Goal: Communication & Community: Participate in discussion

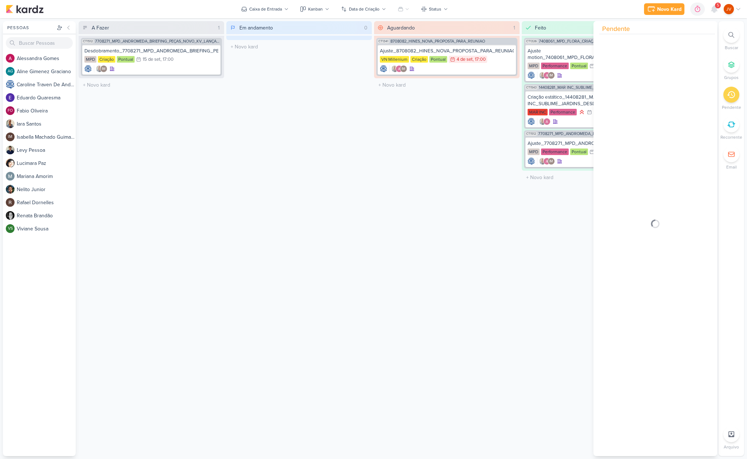
click at [731, 96] on icon at bounding box center [731, 95] width 8 height 8
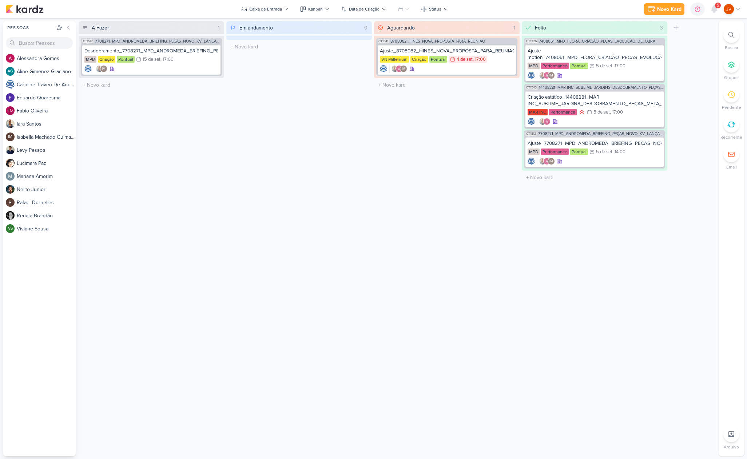
click at [717, 8] on span "5" at bounding box center [718, 6] width 2 height 6
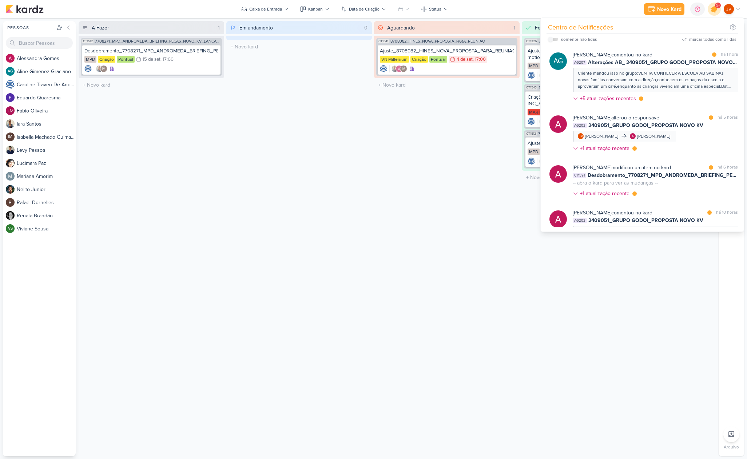
click at [715, 6] on icon at bounding box center [714, 9] width 12 height 12
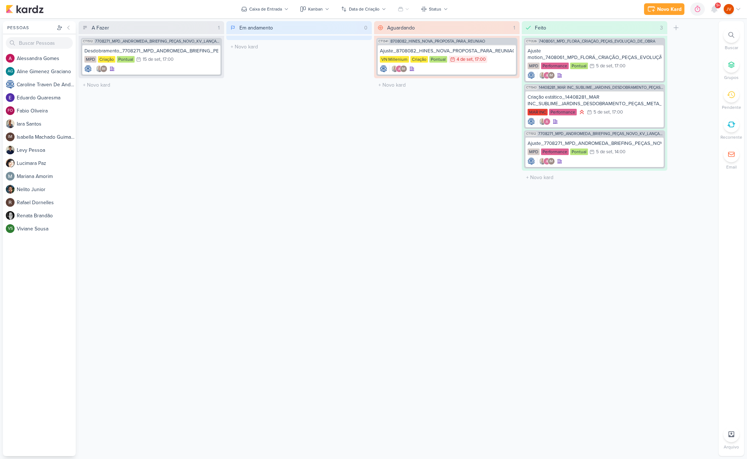
click at [716, 5] on span "9+" at bounding box center [718, 6] width 4 height 6
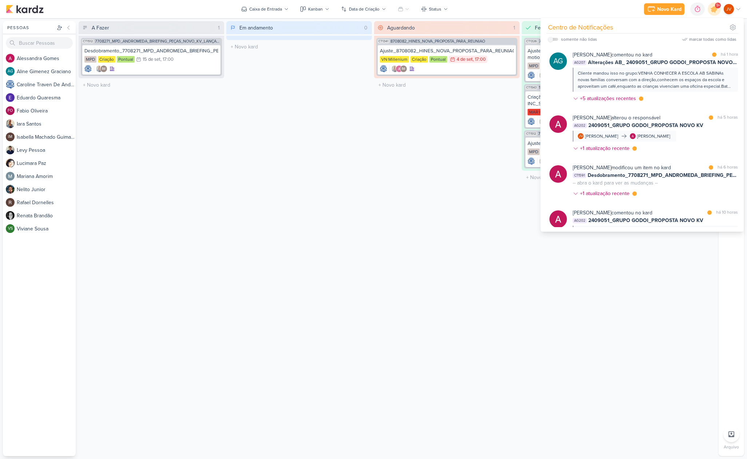
click at [716, 5] on span "9+" at bounding box center [718, 6] width 4 height 6
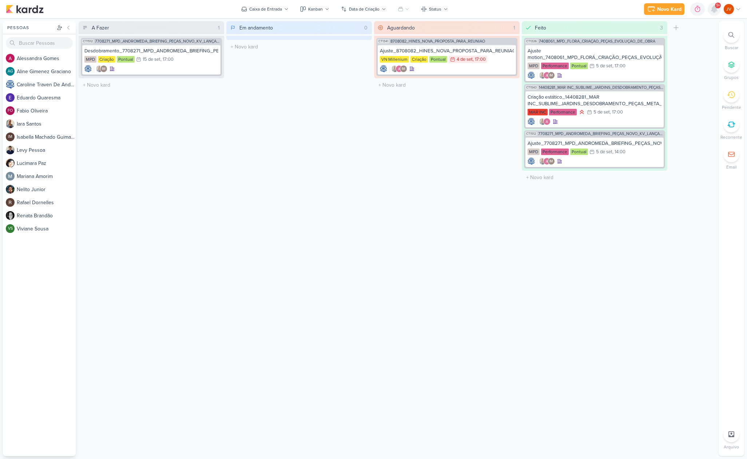
click at [714, 7] on icon at bounding box center [714, 9] width 6 height 7
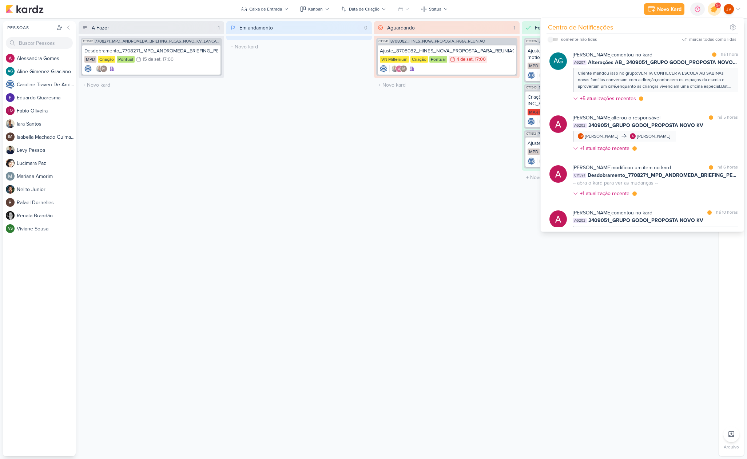
click at [714, 6] on icon at bounding box center [714, 9] width 12 height 12
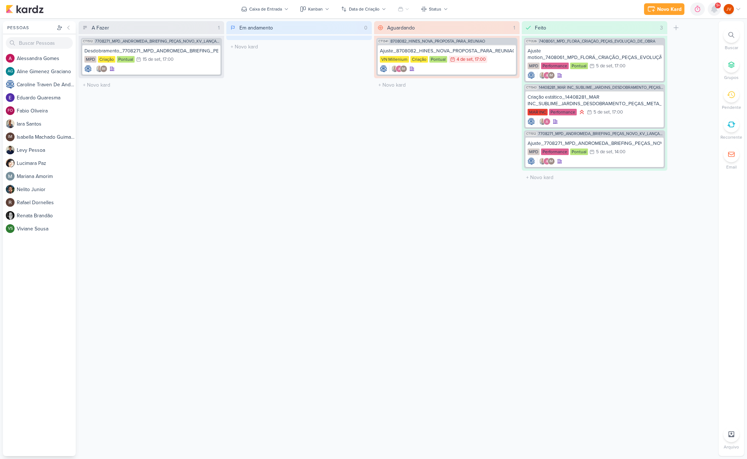
click at [714, 7] on icon at bounding box center [714, 9] width 6 height 7
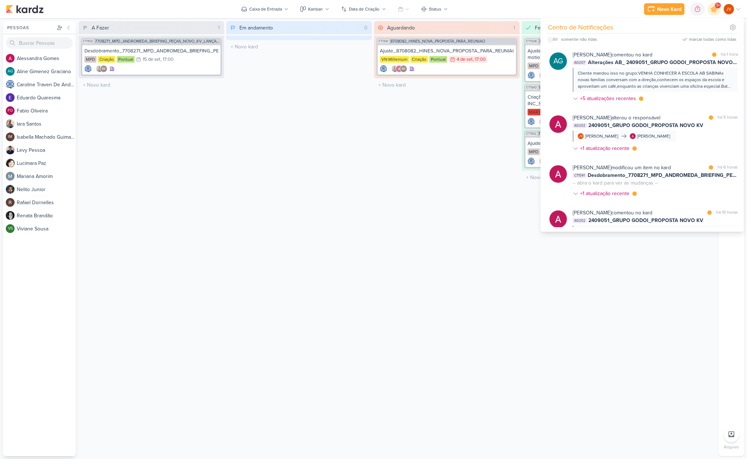
click at [674, 72] on div "Cliente mandou isso no grupo:VENHA CONHECER A ESCOLA AB SABINAs novas famílias …" at bounding box center [655, 80] width 154 height 20
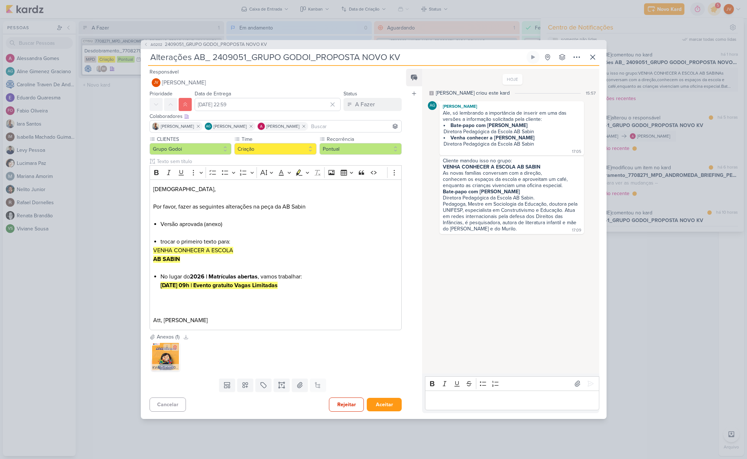
click at [169, 358] on img at bounding box center [165, 356] width 29 height 29
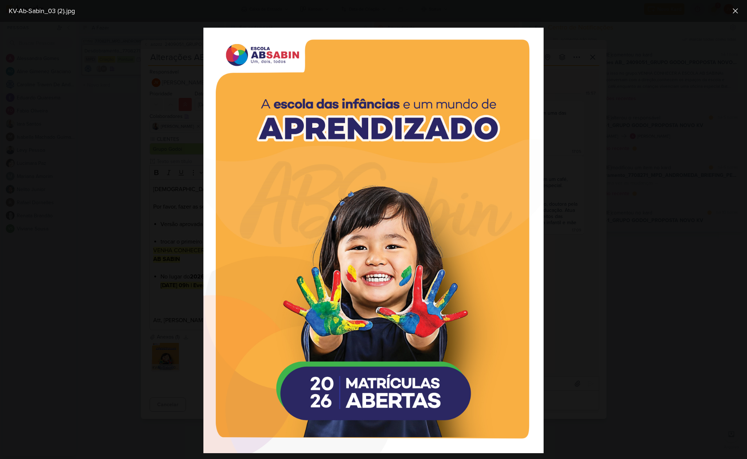
click at [129, 351] on div at bounding box center [373, 240] width 747 height 437
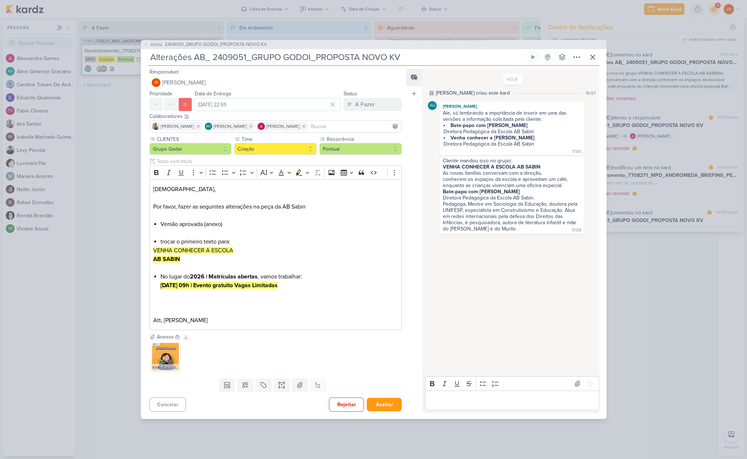
click at [87, 310] on div "AG202 2409051_GRUPO GODOI_PROPOSTA NOVO KV Alterações AB_ 2409051_GRUPO GODOI_P…" at bounding box center [373, 229] width 747 height 459
